Goal: Task Accomplishment & Management: Complete application form

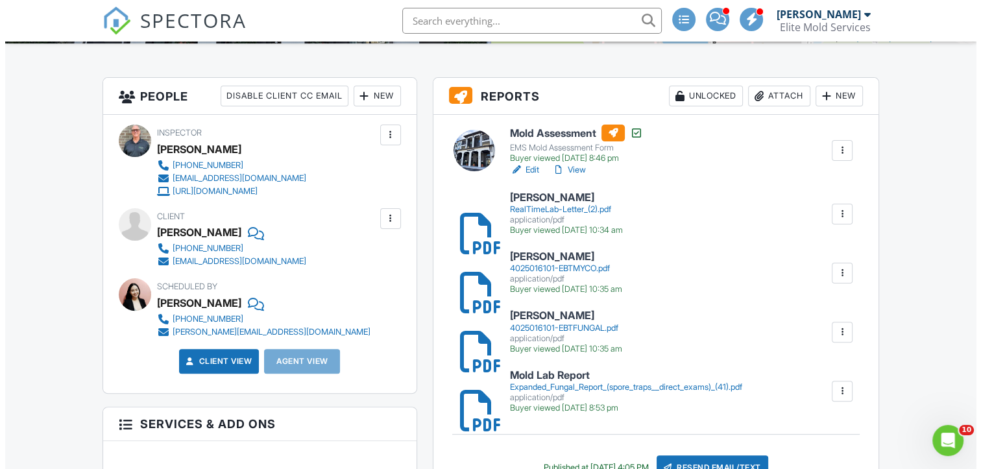
scroll to position [221, 0]
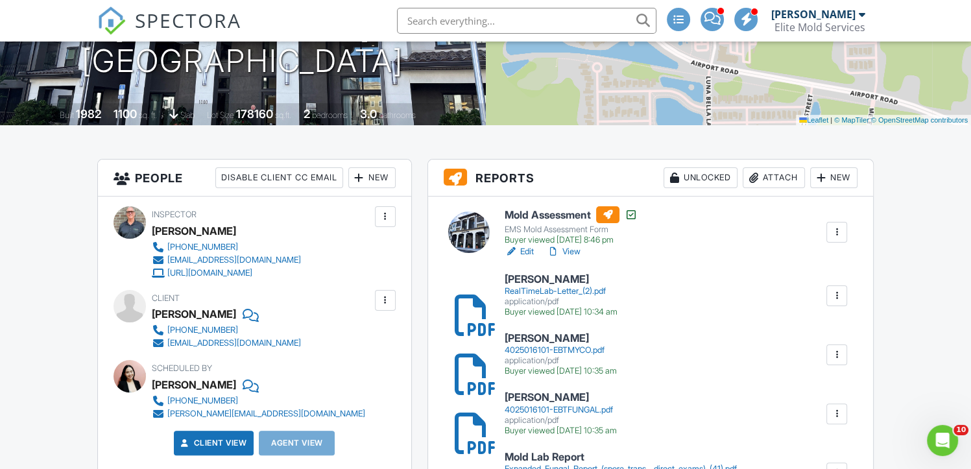
click at [766, 178] on div "Attach" at bounding box center [774, 177] width 62 height 21
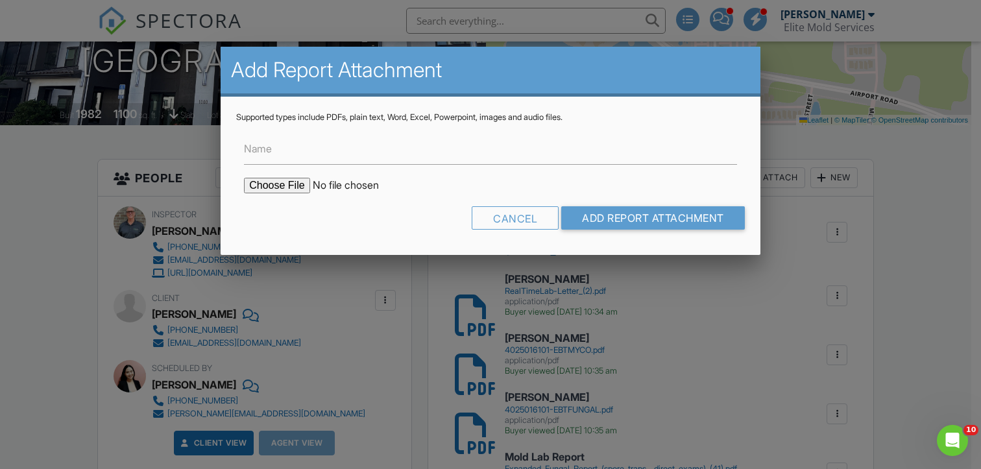
click at [267, 186] on input "file" at bounding box center [354, 186] width 221 height 16
type input "C:\fakepath\120213-2 IAQHS™ Formaldehyde (2025-08-25 16.51.03).pdf"
click at [393, 142] on input "Name" at bounding box center [490, 149] width 493 height 32
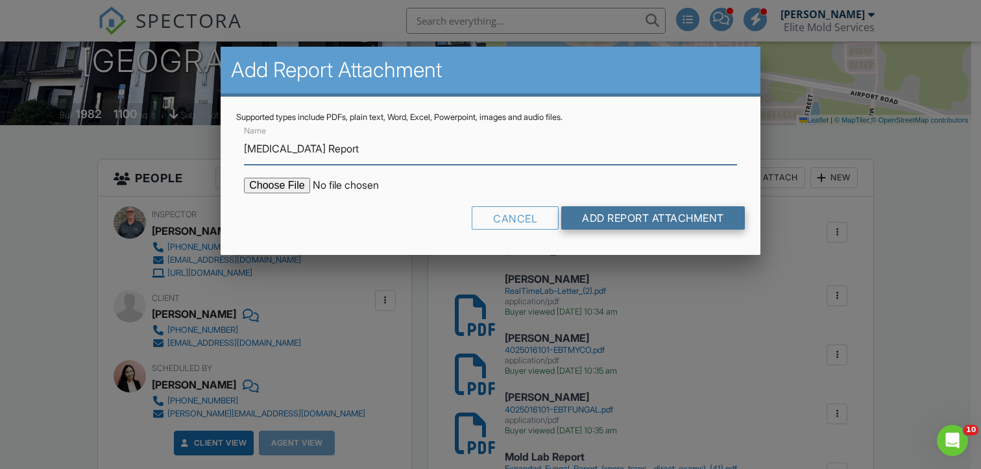
type input "[MEDICAL_DATA] Report"
click at [583, 220] on input "Add Report Attachment" at bounding box center [653, 217] width 184 height 23
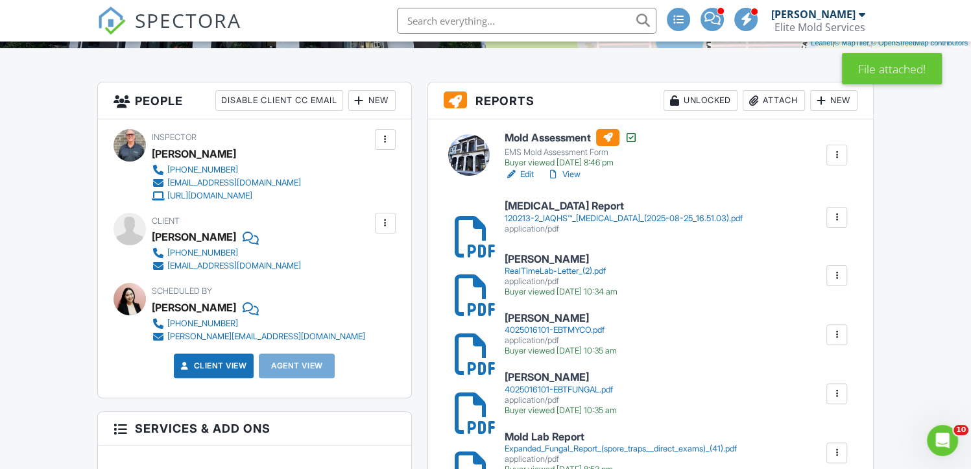
click at [631, 213] on div "120213-2_IAQHS™_Formaldehyde_(2025-08-25_16.51.03).pdf" at bounding box center [624, 218] width 238 height 10
click at [775, 105] on div "Attach" at bounding box center [774, 100] width 62 height 21
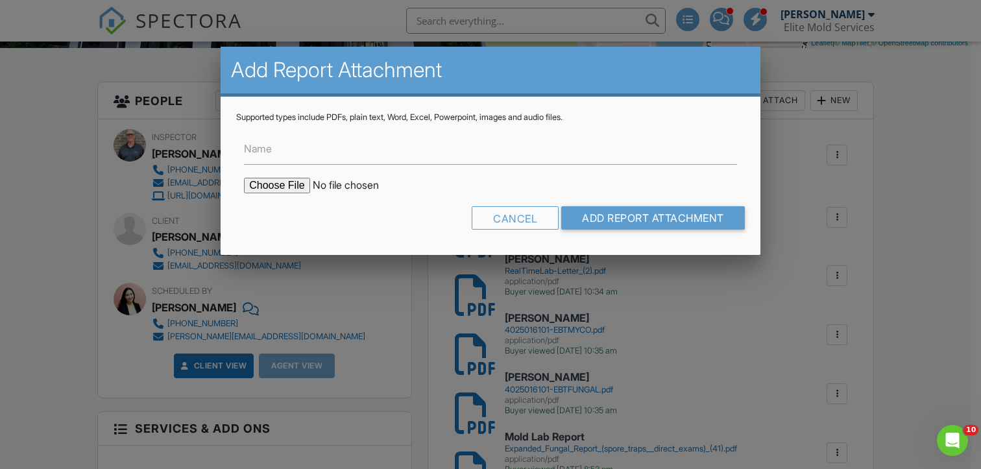
click at [903, 172] on div at bounding box center [490, 228] width 981 height 587
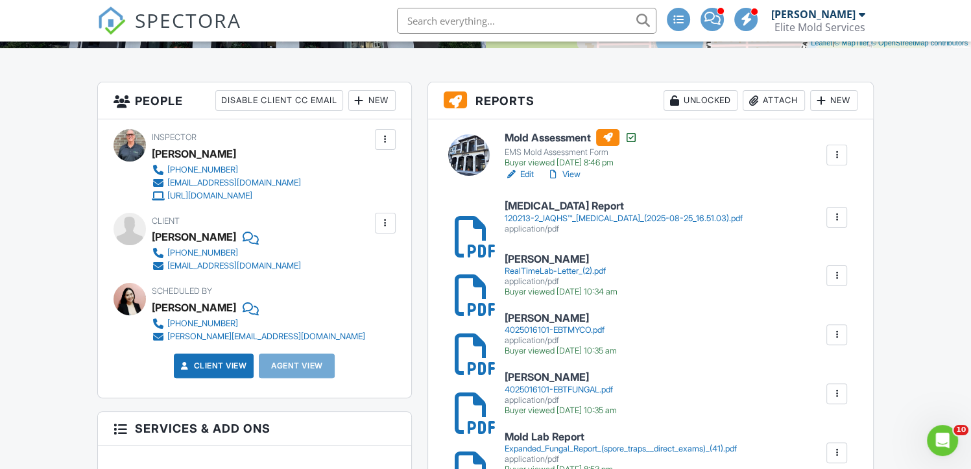
click at [771, 99] on div "Attach" at bounding box center [774, 100] width 62 height 21
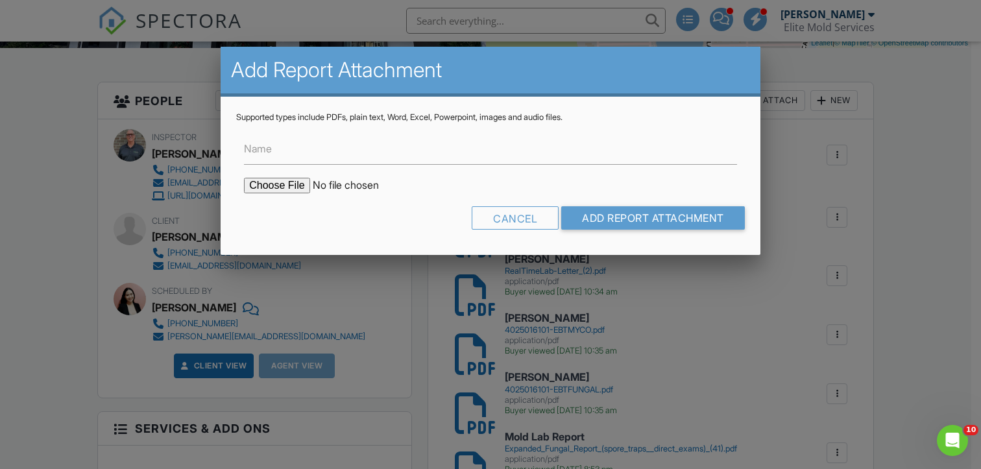
click at [284, 184] on input "file" at bounding box center [354, 186] width 221 height 16
type input "C:\fakepath\120213-1 IAQHS™ Basic (2025-08-25 16.50.57).pdf"
click at [420, 154] on input "Name" at bounding box center [490, 149] width 493 height 32
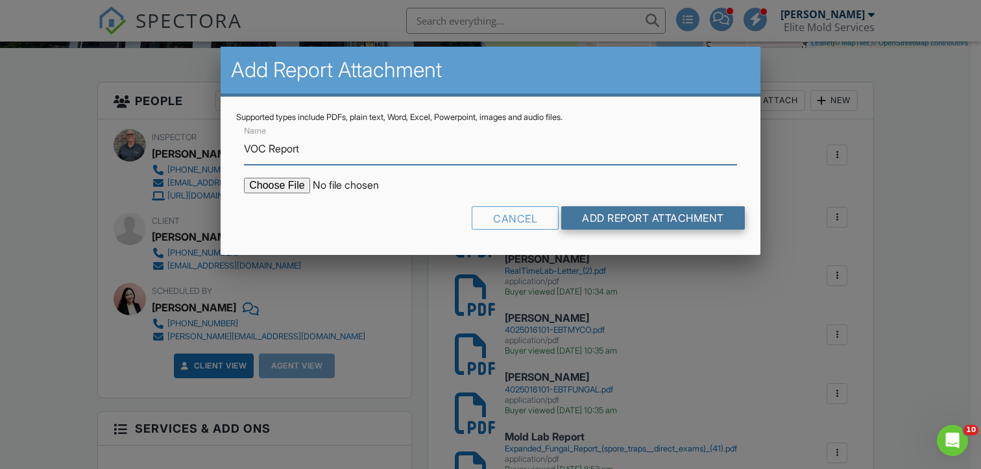
type input "VOC Report"
click at [600, 215] on input "Add Report Attachment" at bounding box center [653, 217] width 184 height 23
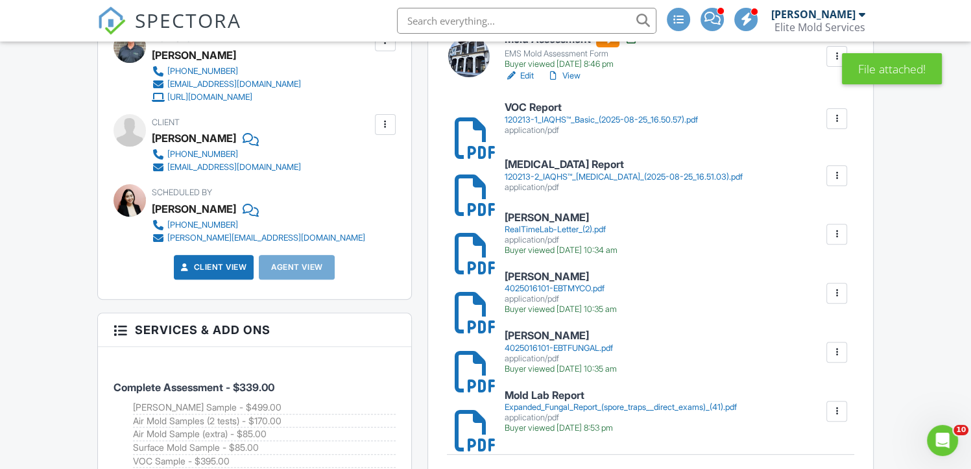
scroll to position [363, 0]
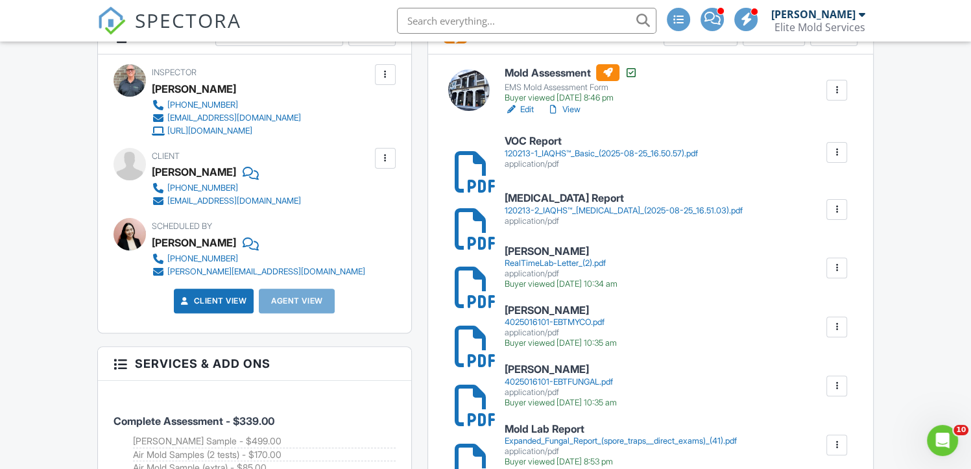
click at [529, 110] on link "Edit" at bounding box center [519, 109] width 29 height 13
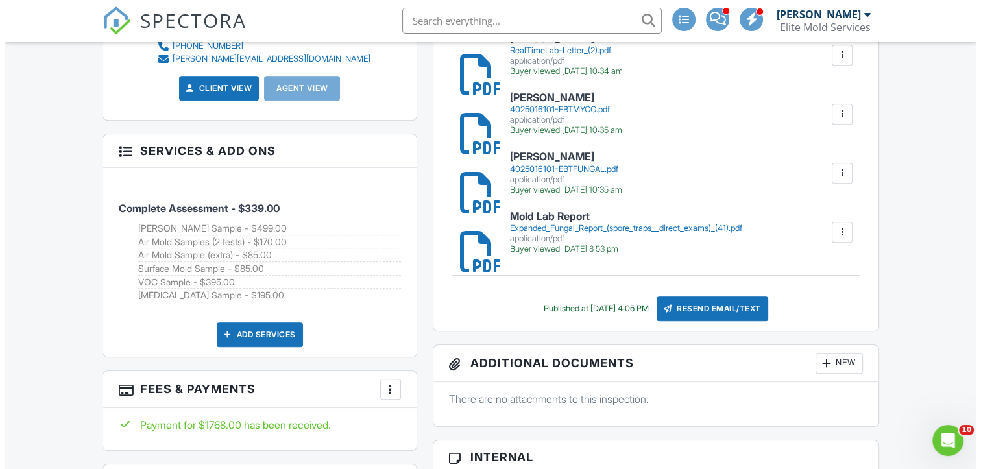
scroll to position [603, 0]
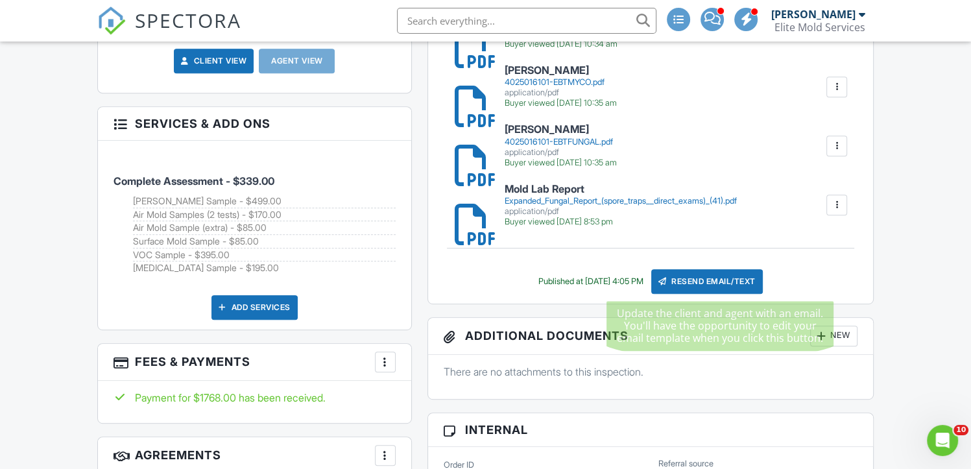
click at [714, 279] on div "Resend Email/Text" at bounding box center [707, 281] width 112 height 25
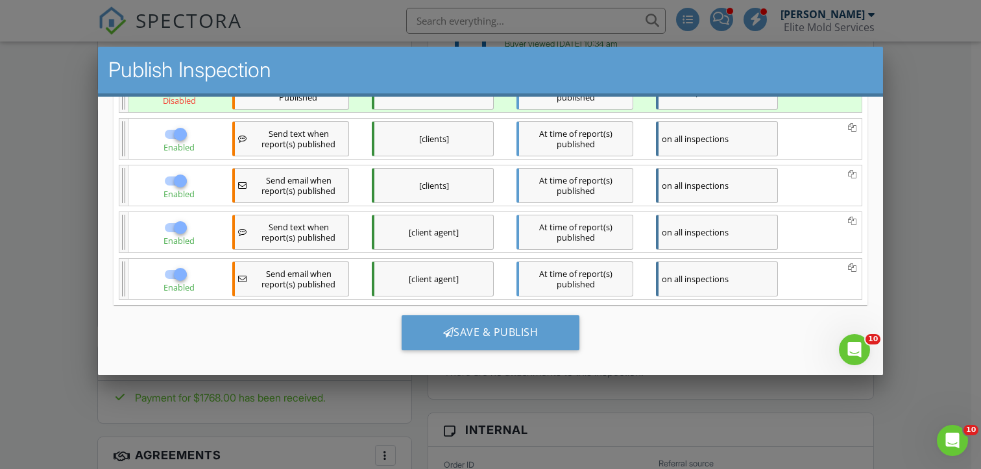
scroll to position [582, 0]
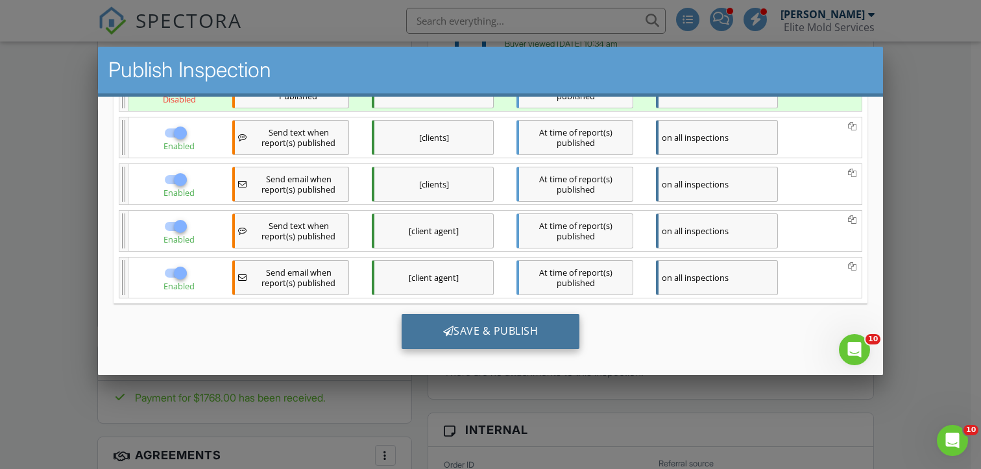
click at [505, 324] on div "Save & Publish" at bounding box center [491, 331] width 178 height 35
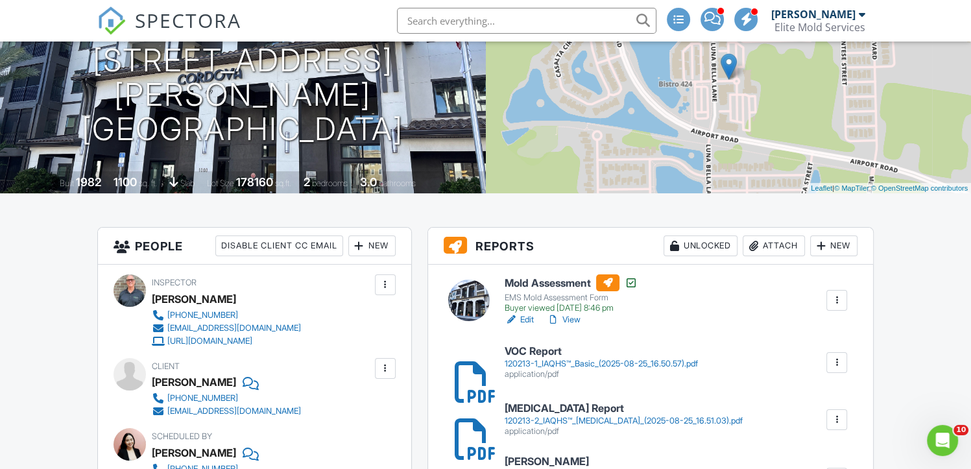
scroll to position [132, 0]
